Goal: Find specific page/section: Find specific page/section

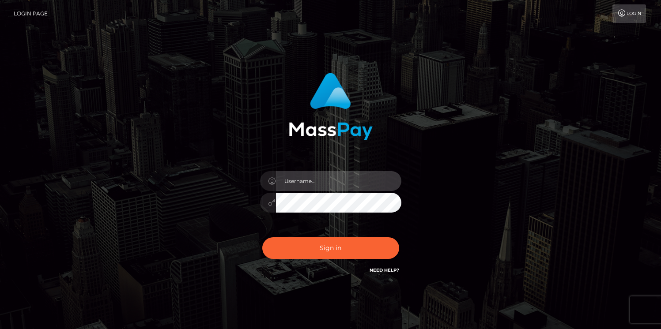
click at [300, 186] on input "text" at bounding box center [338, 181] width 125 height 20
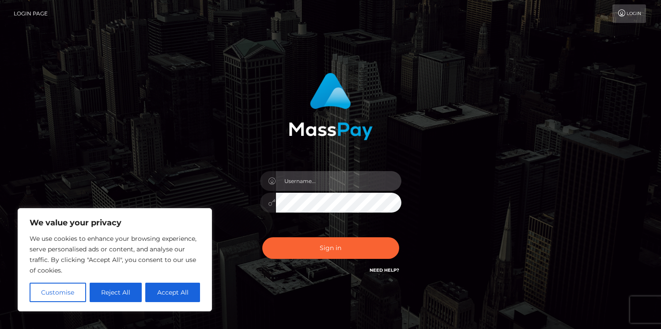
type input "vladimir"
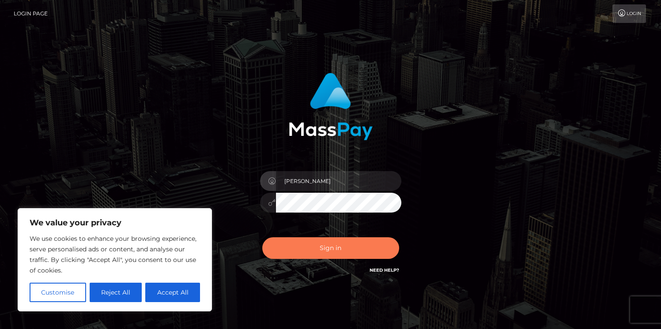
click at [298, 253] on button "Sign in" at bounding box center [330, 248] width 137 height 22
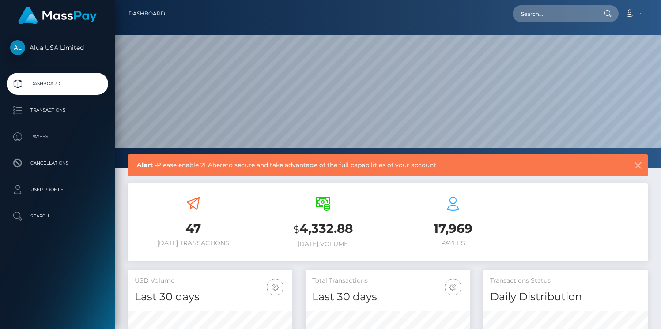
scroll to position [156, 164]
click at [55, 115] on p "Transactions" at bounding box center [57, 110] width 94 height 13
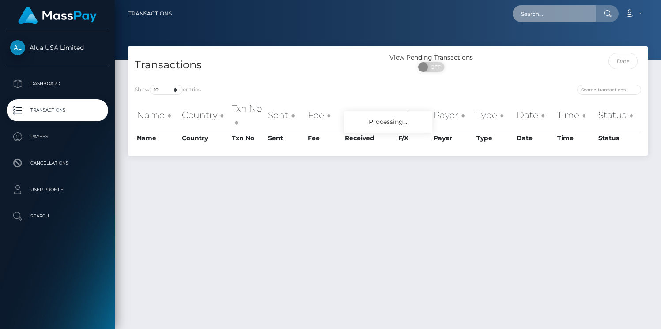
click at [559, 16] on input "text" at bounding box center [553, 13] width 83 height 17
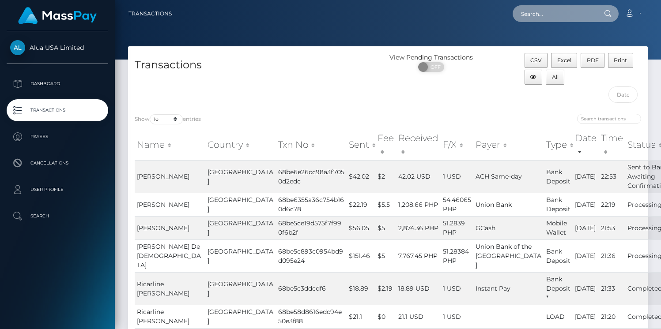
paste input "68b0015e824f4ac2c70bd81b"
type input "68b0015e824f4ac2c70bd81b"
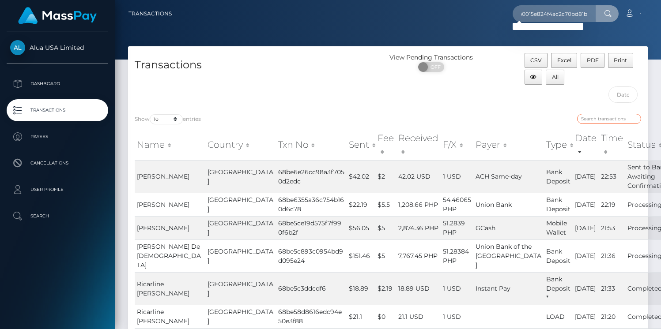
scroll to position [0, 0]
click at [598, 121] on input "search" at bounding box center [609, 119] width 64 height 10
paste input "68b0015e824f4ac2c70bd81b"
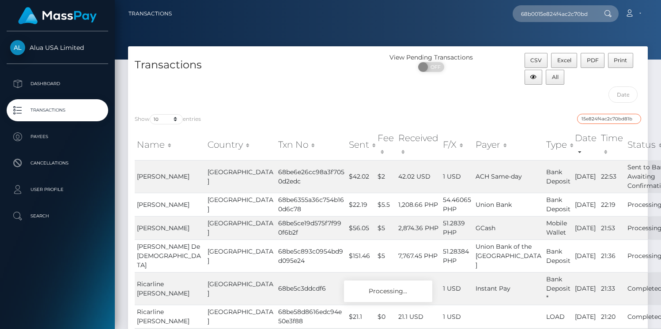
type input "68b0015e824f4ac2c70bd81b"
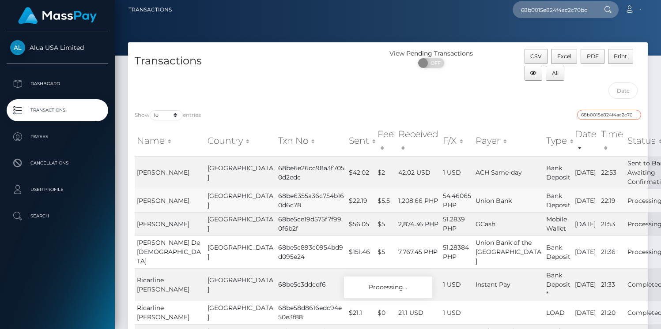
scroll to position [0, 0]
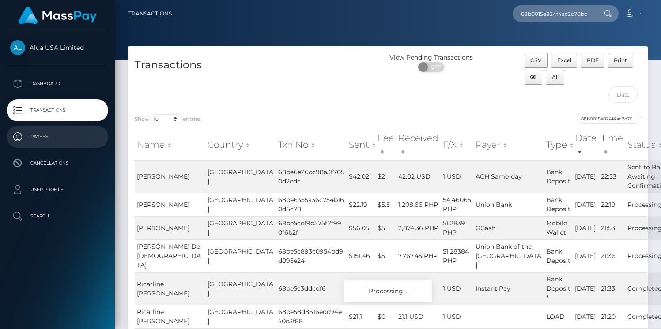
click at [57, 136] on p "Payees" at bounding box center [57, 136] width 94 height 13
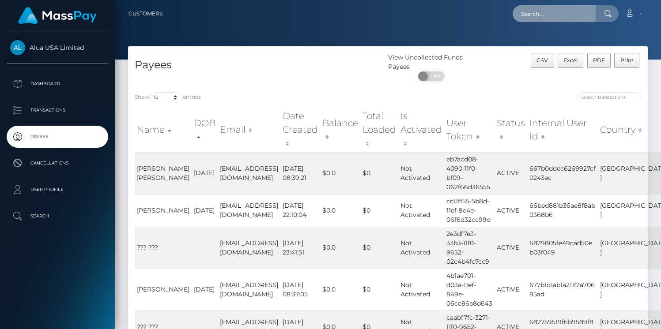
click at [560, 14] on input "text" at bounding box center [553, 13] width 83 height 17
paste input "62137a254800b63f6977eb0d"
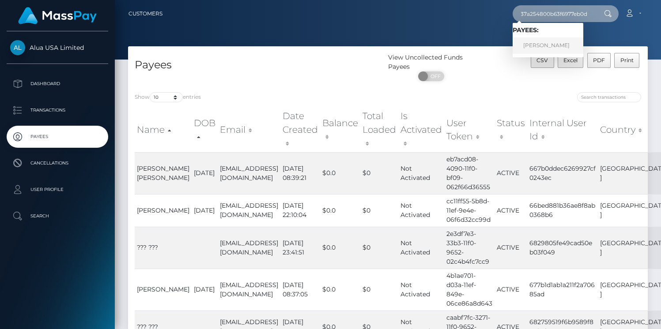
type input "62137a254800b63f6977eb0d"
click at [538, 46] on link "Samantha Mcdermott" at bounding box center [547, 46] width 71 height 16
